Goal: Task Accomplishment & Management: Complete application form

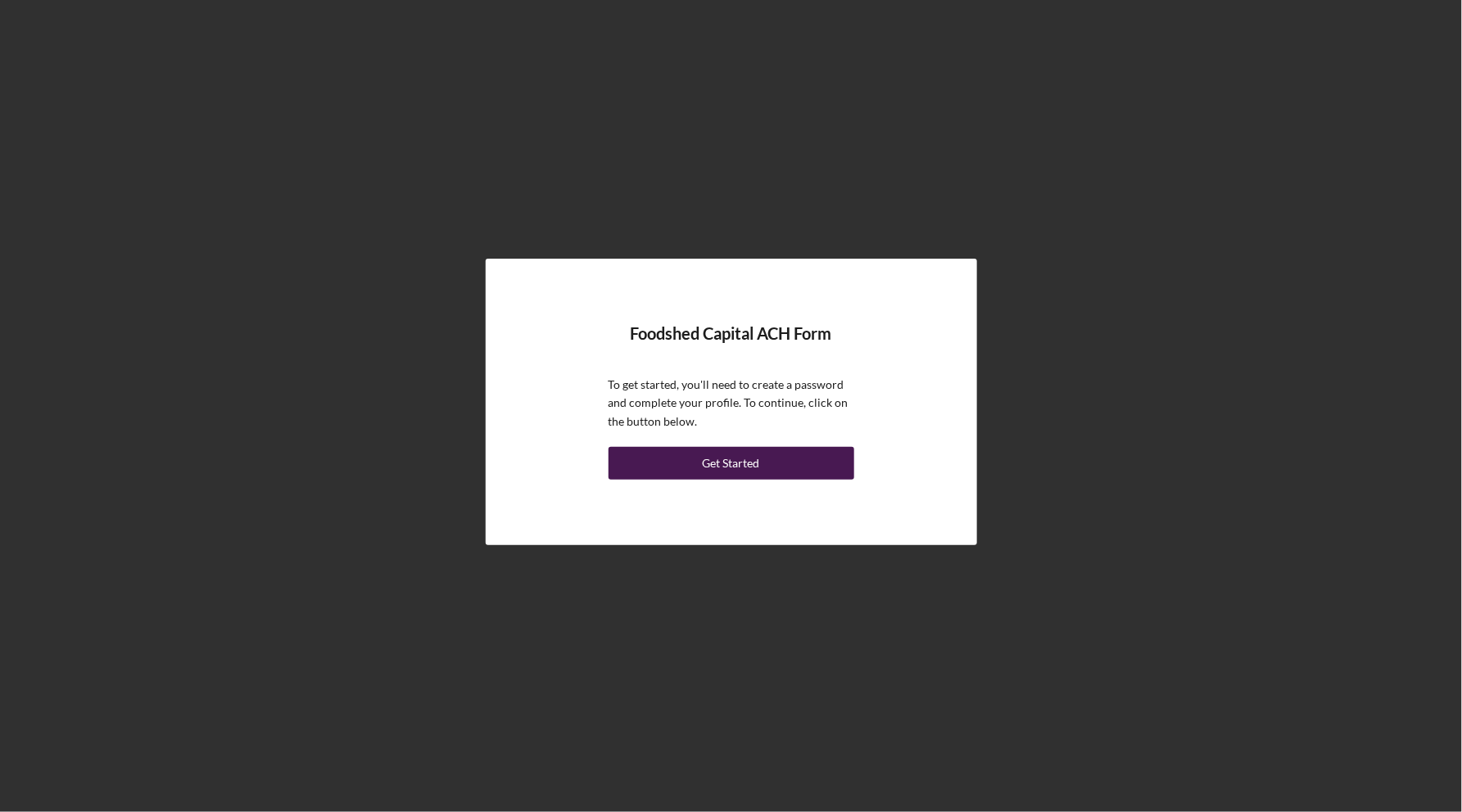
click at [710, 463] on div "Get Started" at bounding box center [731, 463] width 57 height 33
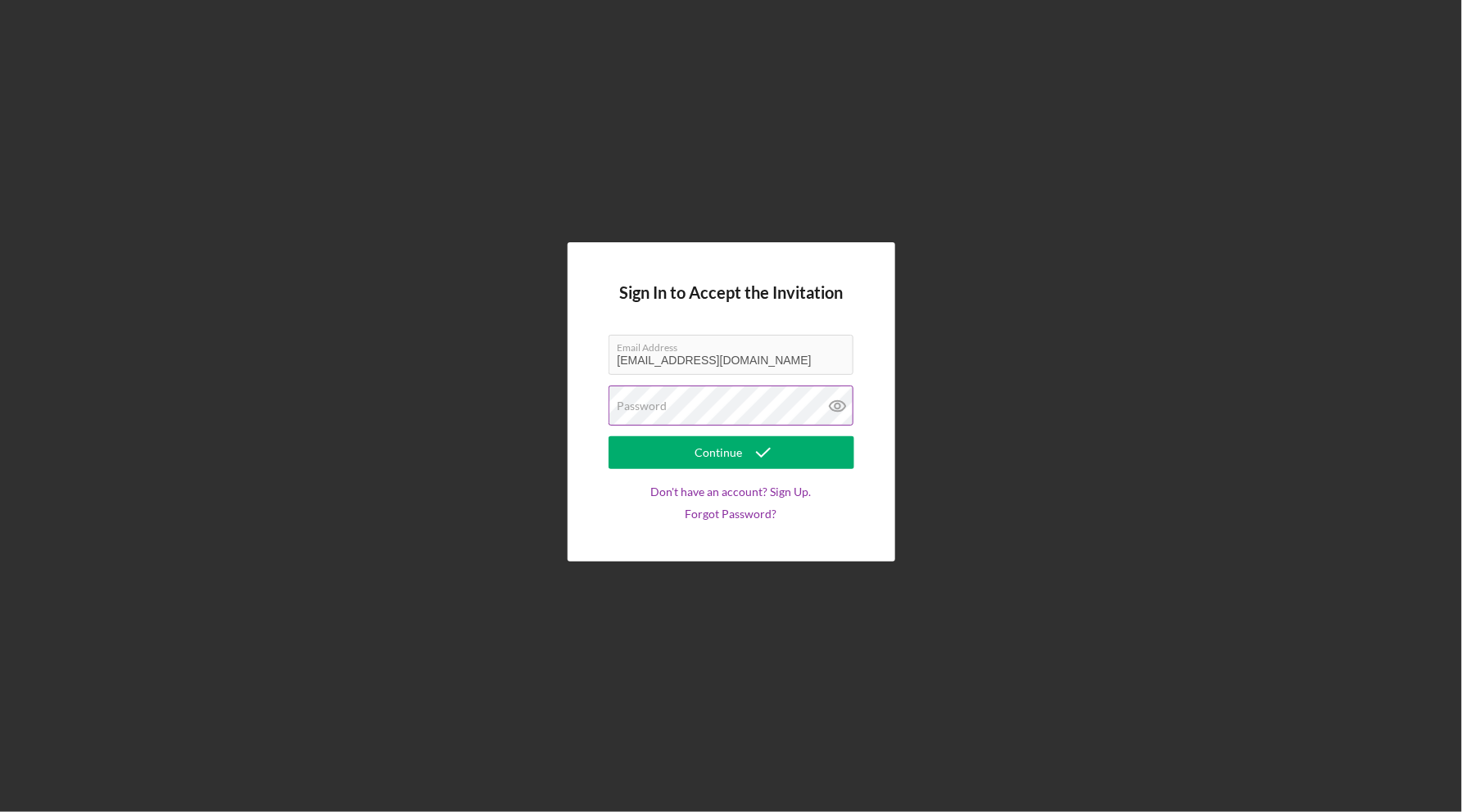
click at [685, 402] on div "Password" at bounding box center [731, 406] width 246 height 41
